Goal: Task Accomplishment & Management: Manage account settings

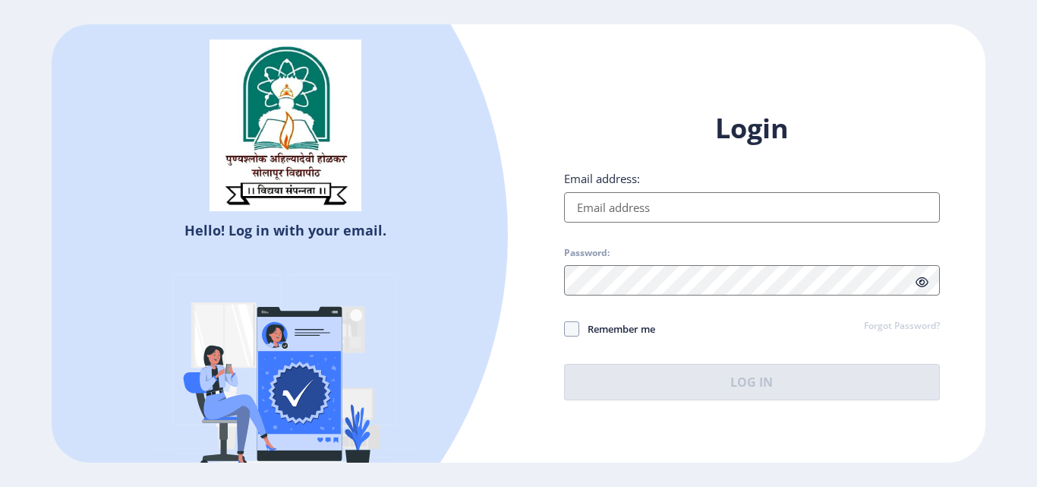
click at [697, 212] on input "Email address:" at bounding box center [752, 207] width 376 height 30
type input "[EMAIL_ADDRESS][DOMAIN_NAME]"
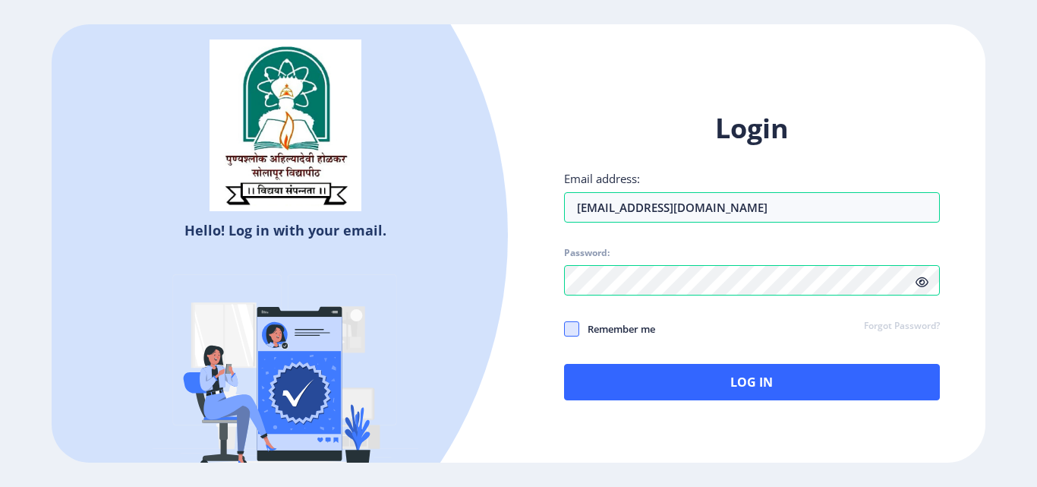
click at [576, 330] on span at bounding box center [571, 328] width 15 height 15
click at [565, 329] on input "Remember me" at bounding box center [564, 329] width 1 height 1
checkbox input "true"
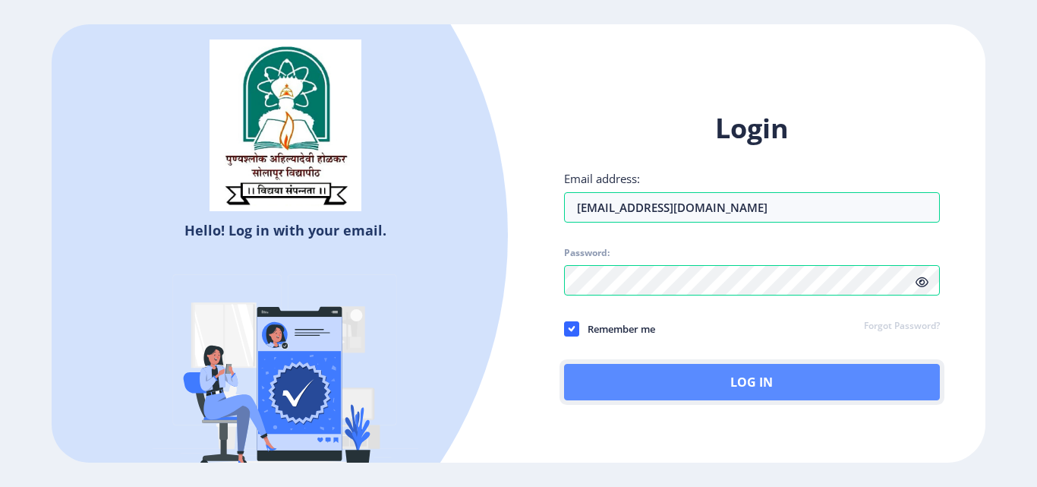
click at [706, 386] on button "Log In" at bounding box center [752, 382] width 376 height 36
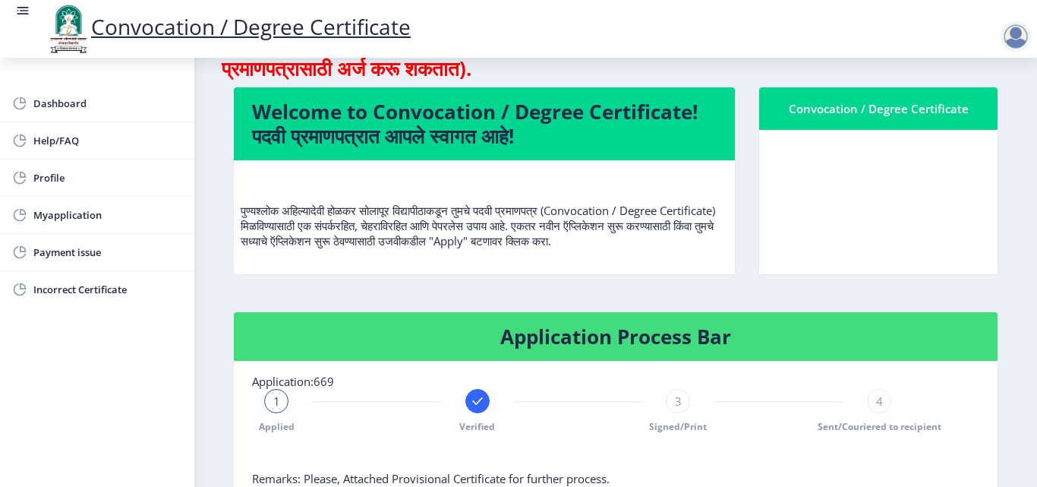
scroll to position [76, 0]
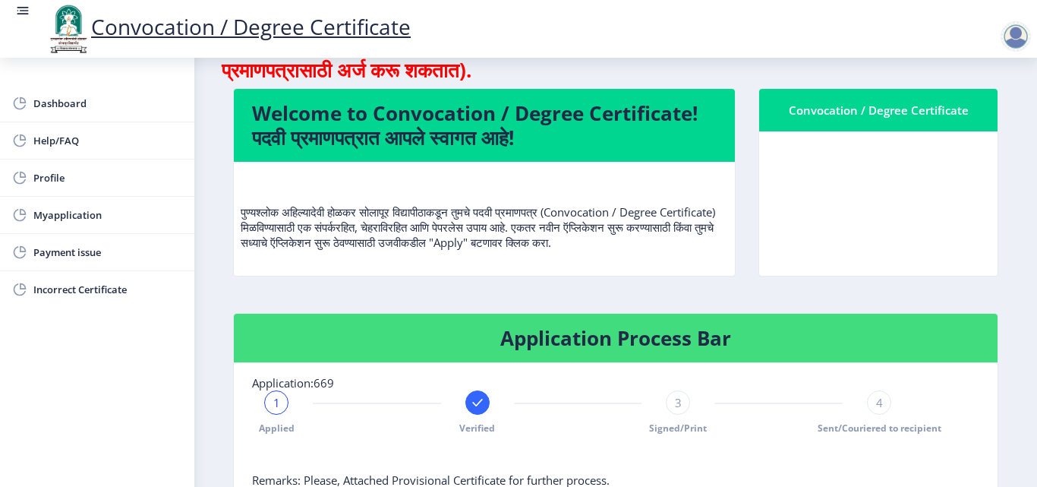
click at [839, 115] on div "Convocation / Degree Certificate" at bounding box center [878, 110] width 202 height 18
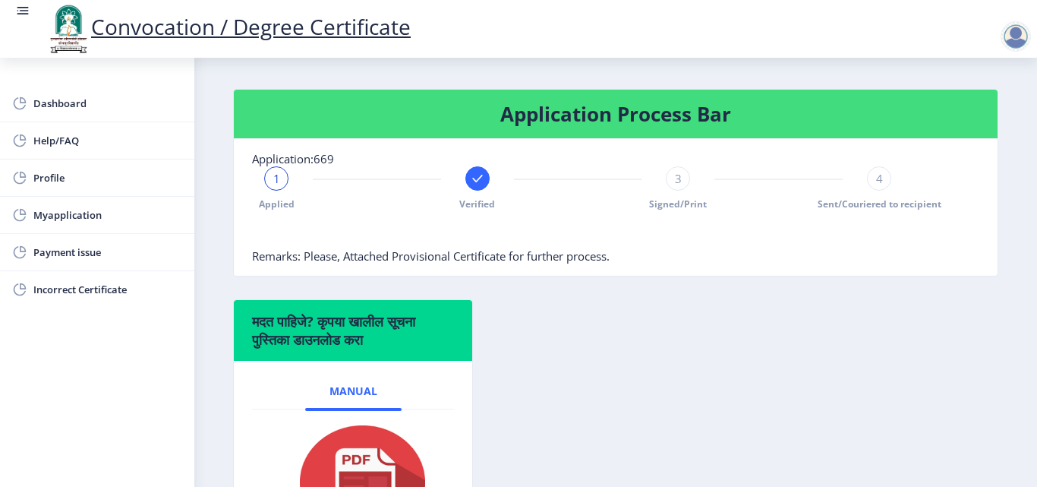
scroll to position [231, 0]
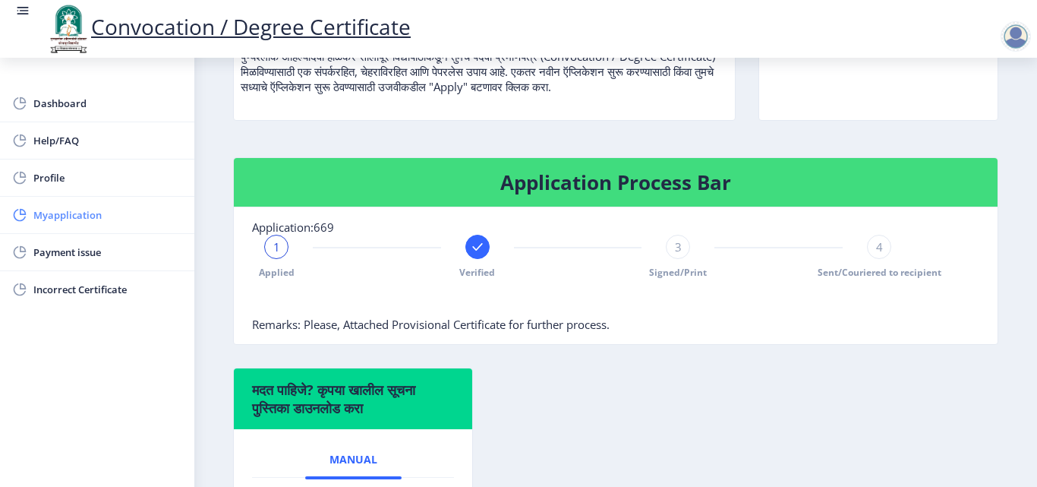
click at [59, 214] on span "Myapplication" at bounding box center [107, 215] width 149 height 18
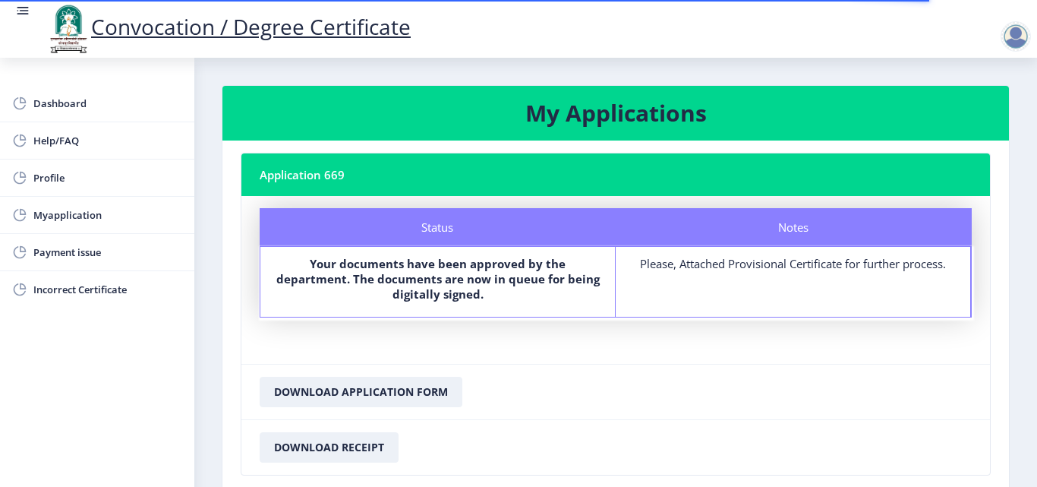
click at [1013, 33] on div at bounding box center [1015, 36] width 30 height 30
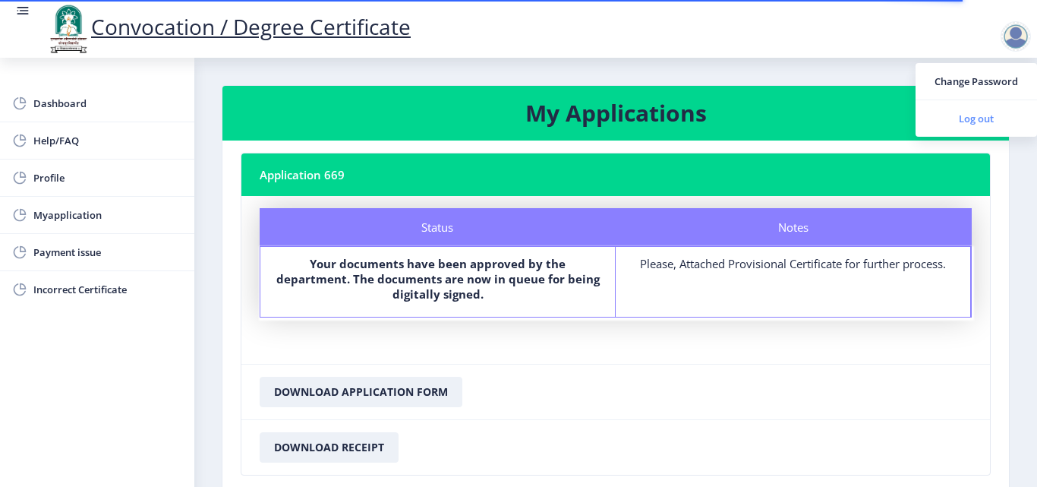
click at [984, 118] on span "Log out" at bounding box center [976, 118] width 97 height 18
